Goal: Navigation & Orientation: Find specific page/section

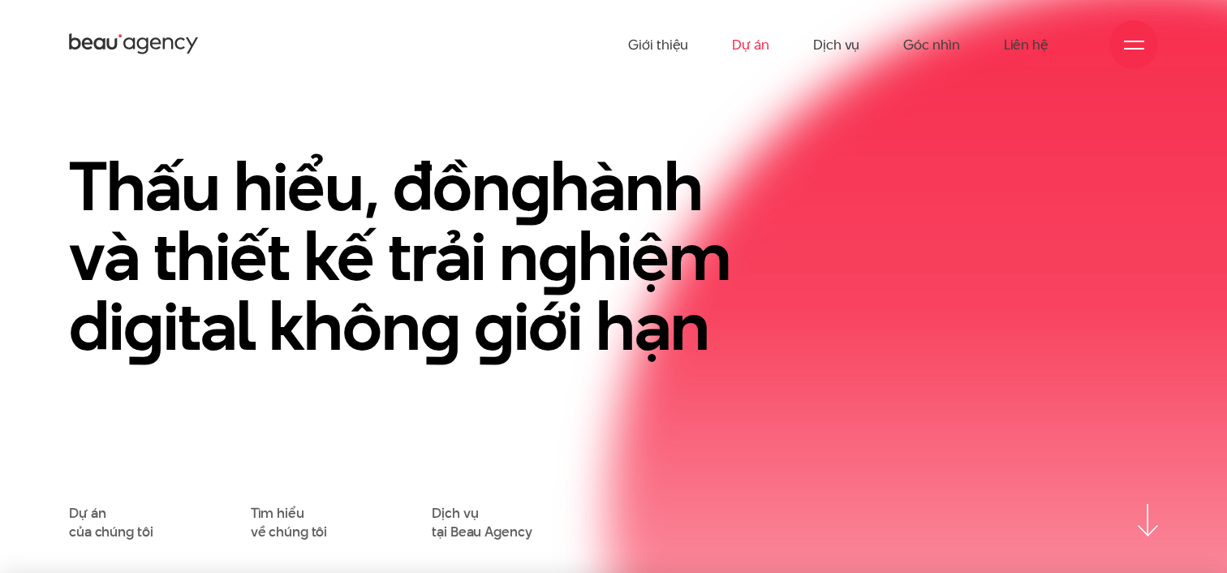
click at [749, 40] on link "Dự án" at bounding box center [750, 44] width 37 height 89
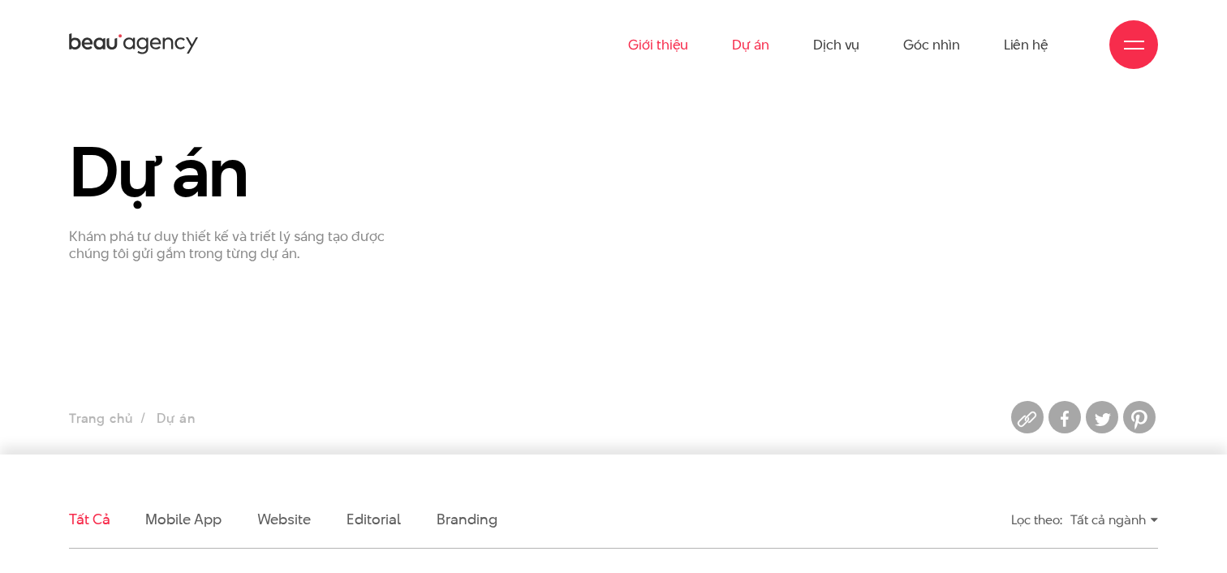
click at [665, 47] on link "Giới thiệu" at bounding box center [658, 44] width 60 height 89
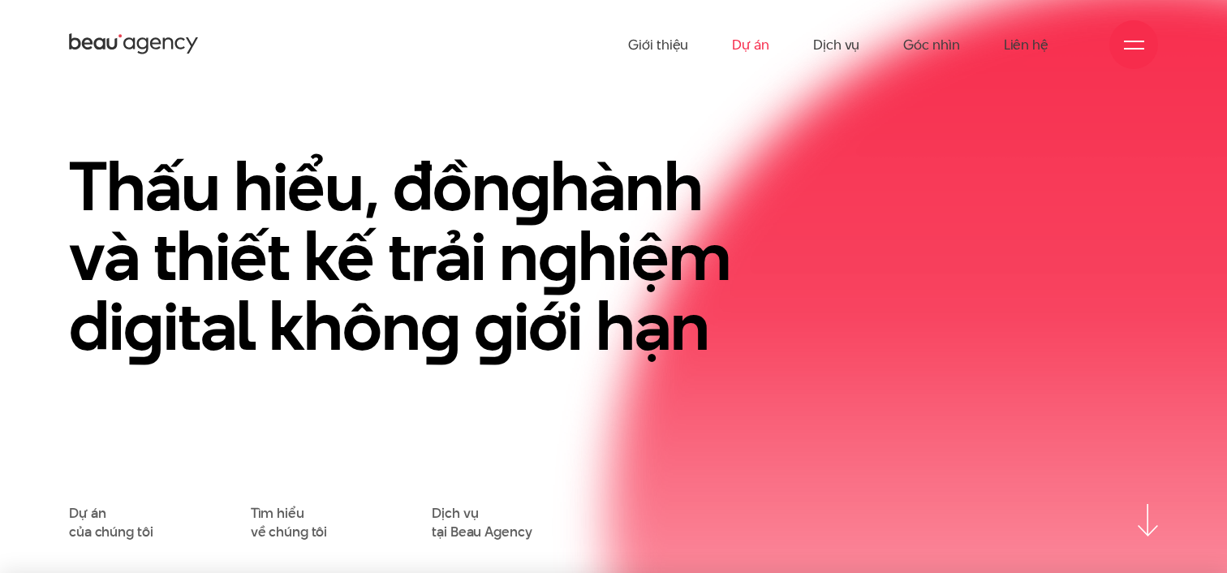
click at [753, 51] on link "Dự án" at bounding box center [750, 44] width 37 height 89
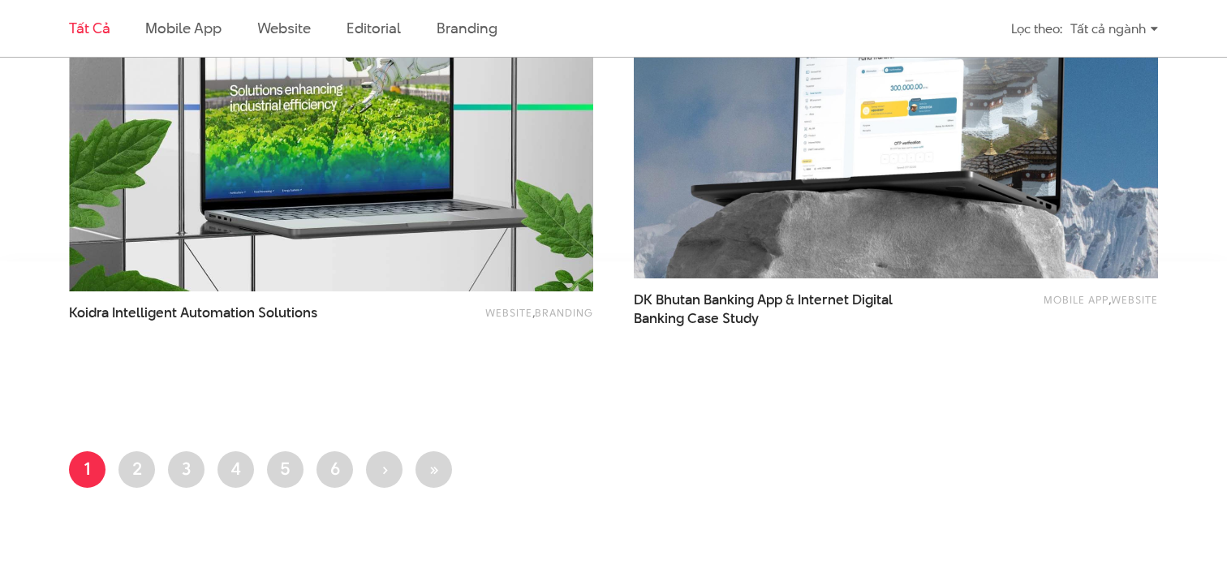
click at [626, 301] on div "Mobile app , Website DK Bhutan Banking App & Internet Digital Banking Case Study" at bounding box center [896, 144] width 565 height 474
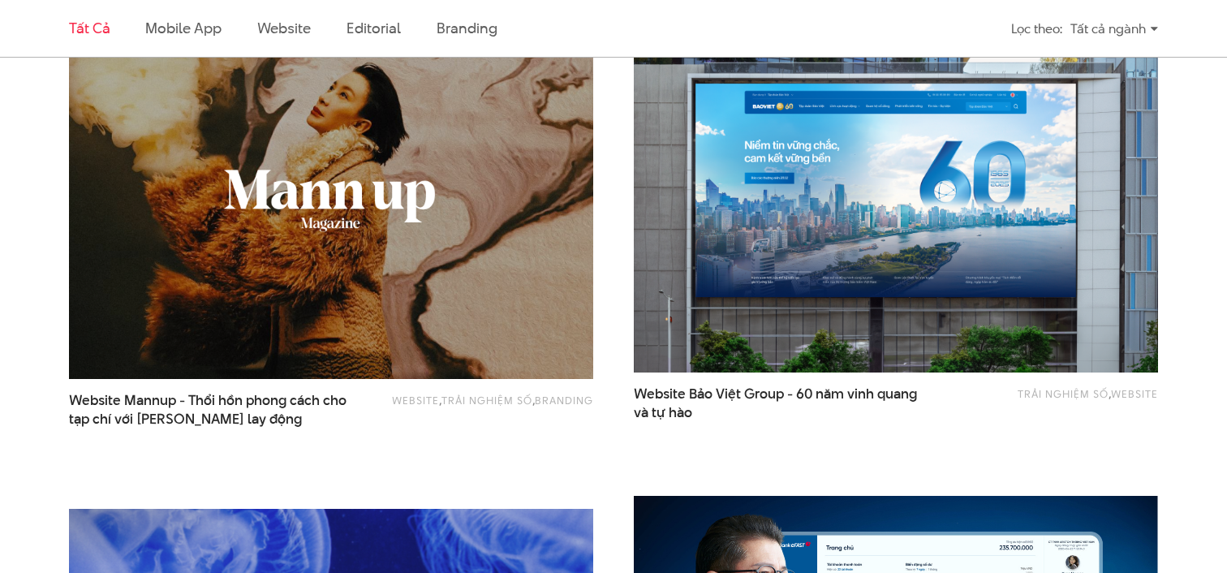
scroll to position [1403, 0]
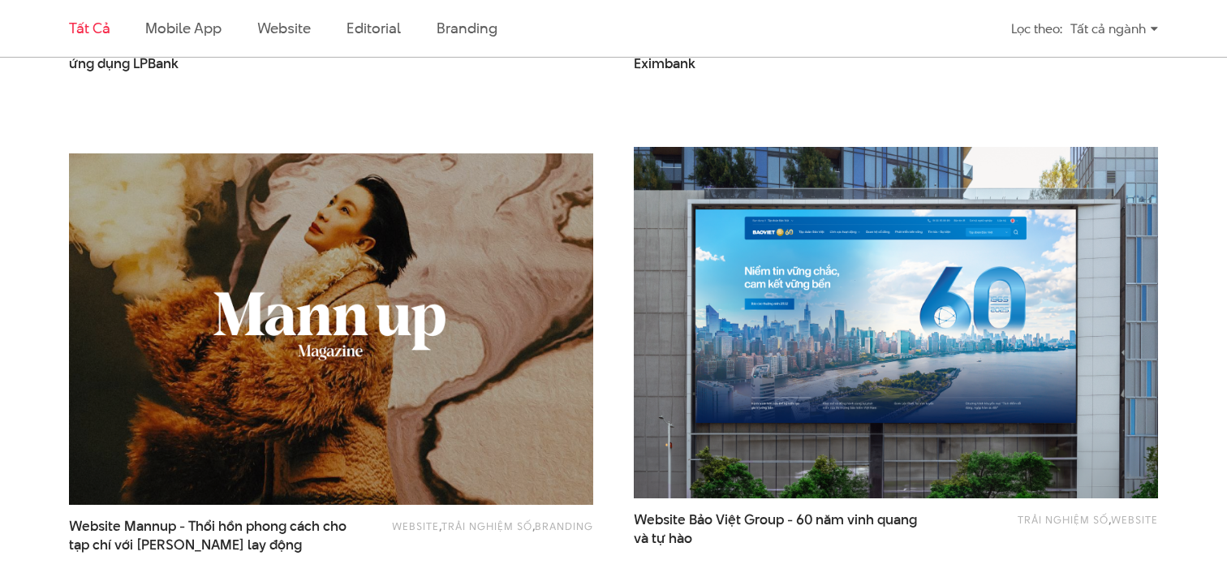
click at [345, 237] on img at bounding box center [331, 329] width 577 height 386
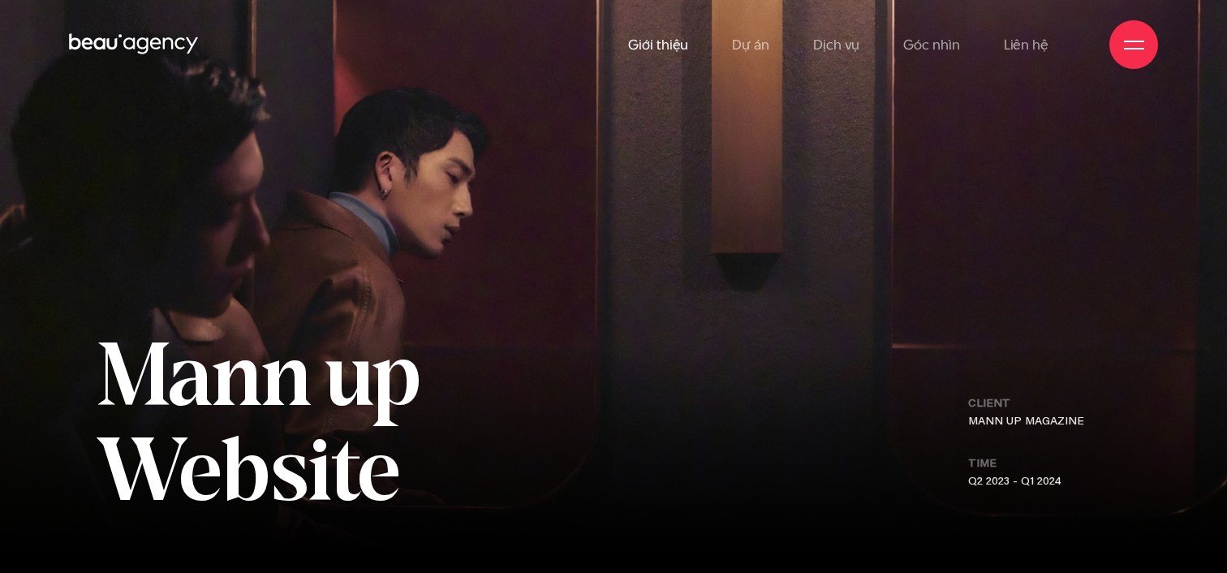
click at [668, 56] on link "Giới thiệu" at bounding box center [658, 44] width 60 height 89
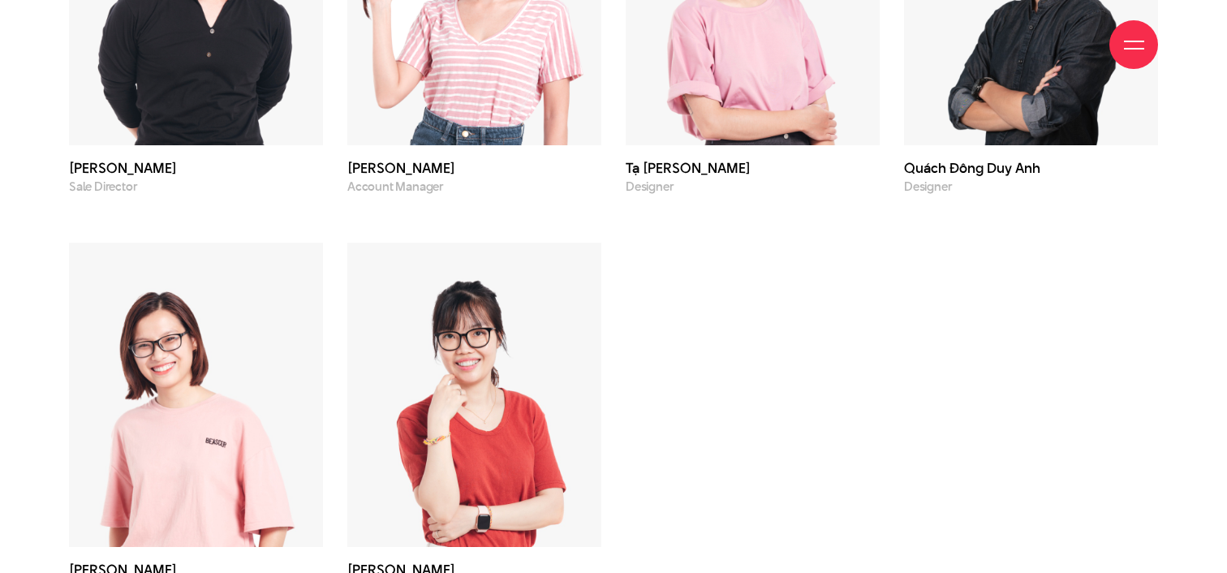
scroll to position [5051, 0]
